Goal: Task Accomplishment & Management: Use online tool/utility

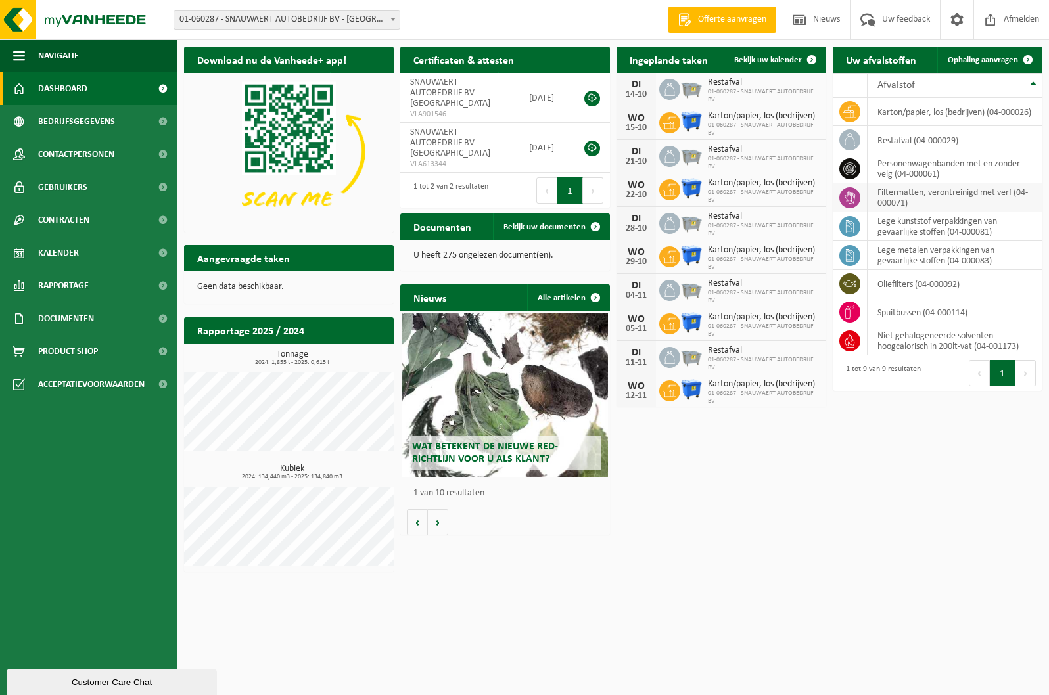
click at [844, 201] on icon at bounding box center [849, 197] width 13 height 13
click at [1028, 59] on span at bounding box center [1027, 60] width 26 height 26
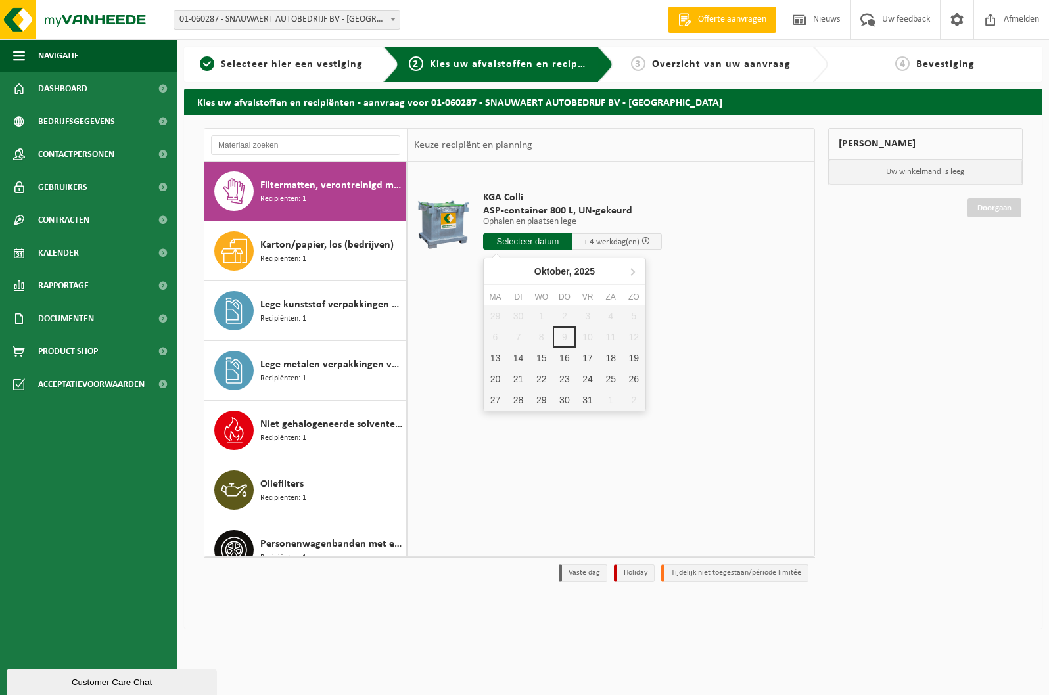
click at [516, 241] on input "text" at bounding box center [527, 241] width 89 height 16
click at [490, 360] on div "13" at bounding box center [495, 358] width 23 height 21
type input "Van 2025-10-13"
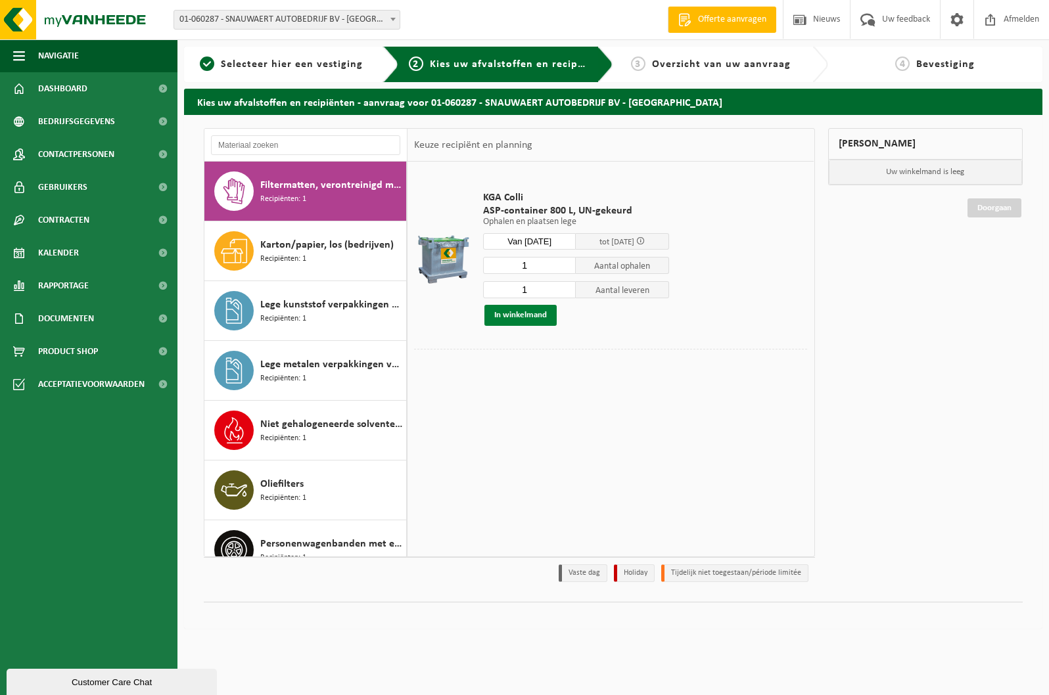
click at [530, 316] on button "In winkelmand" at bounding box center [520, 315] width 72 height 21
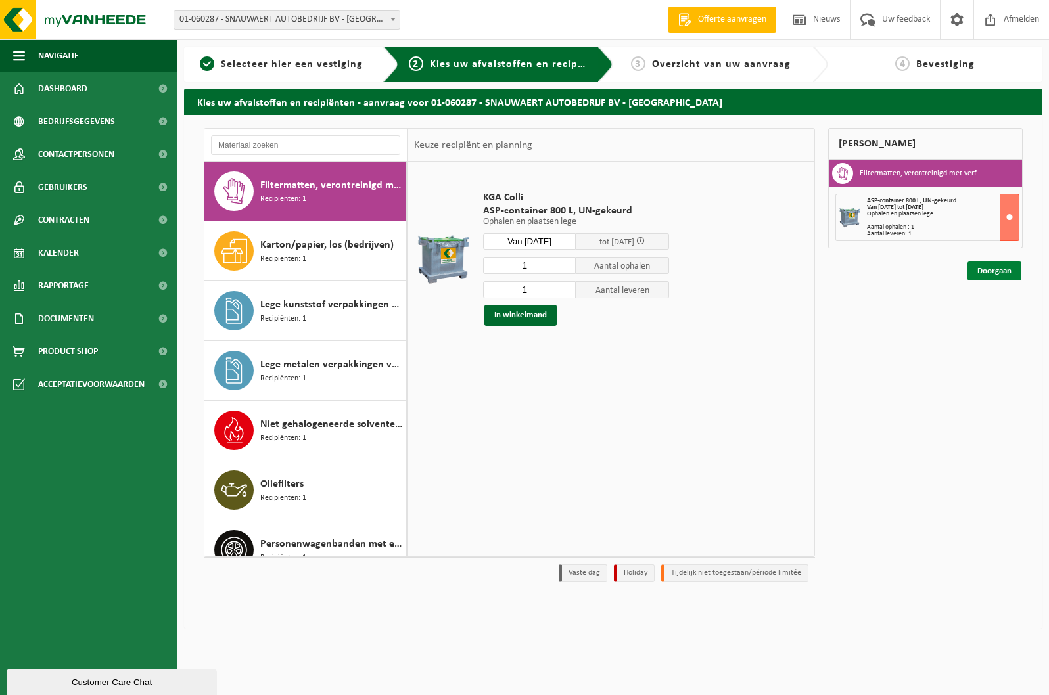
click at [993, 273] on link "Doorgaan" at bounding box center [994, 270] width 54 height 19
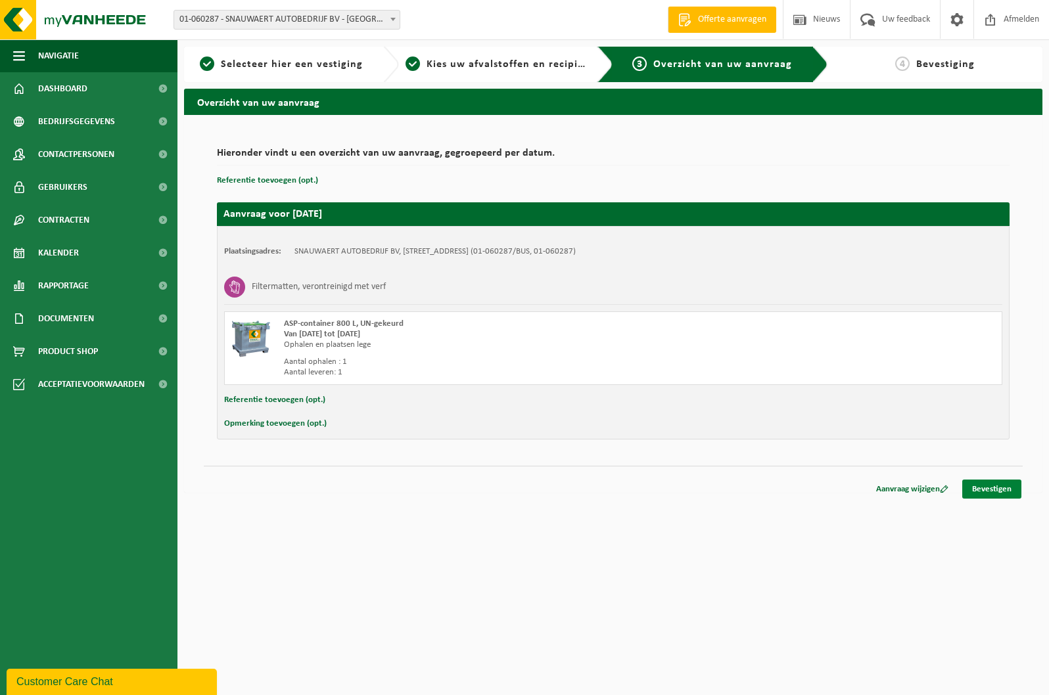
click at [997, 491] on link "Bevestigen" at bounding box center [991, 489] width 59 height 19
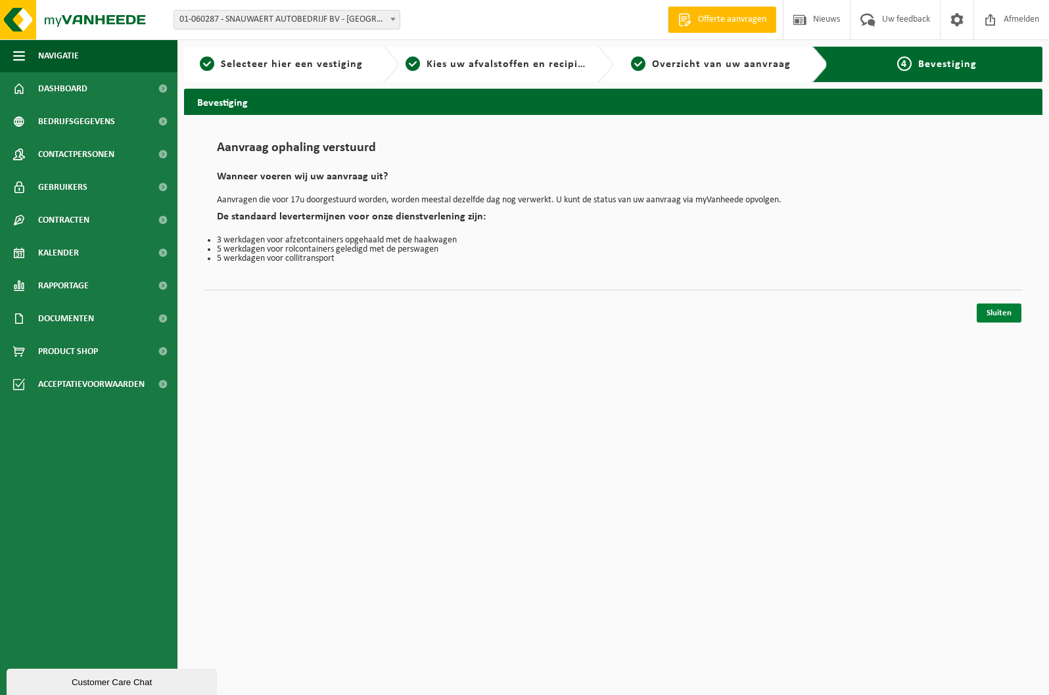
click at [996, 315] on link "Sluiten" at bounding box center [998, 313] width 45 height 19
